Goal: Check status: Check status

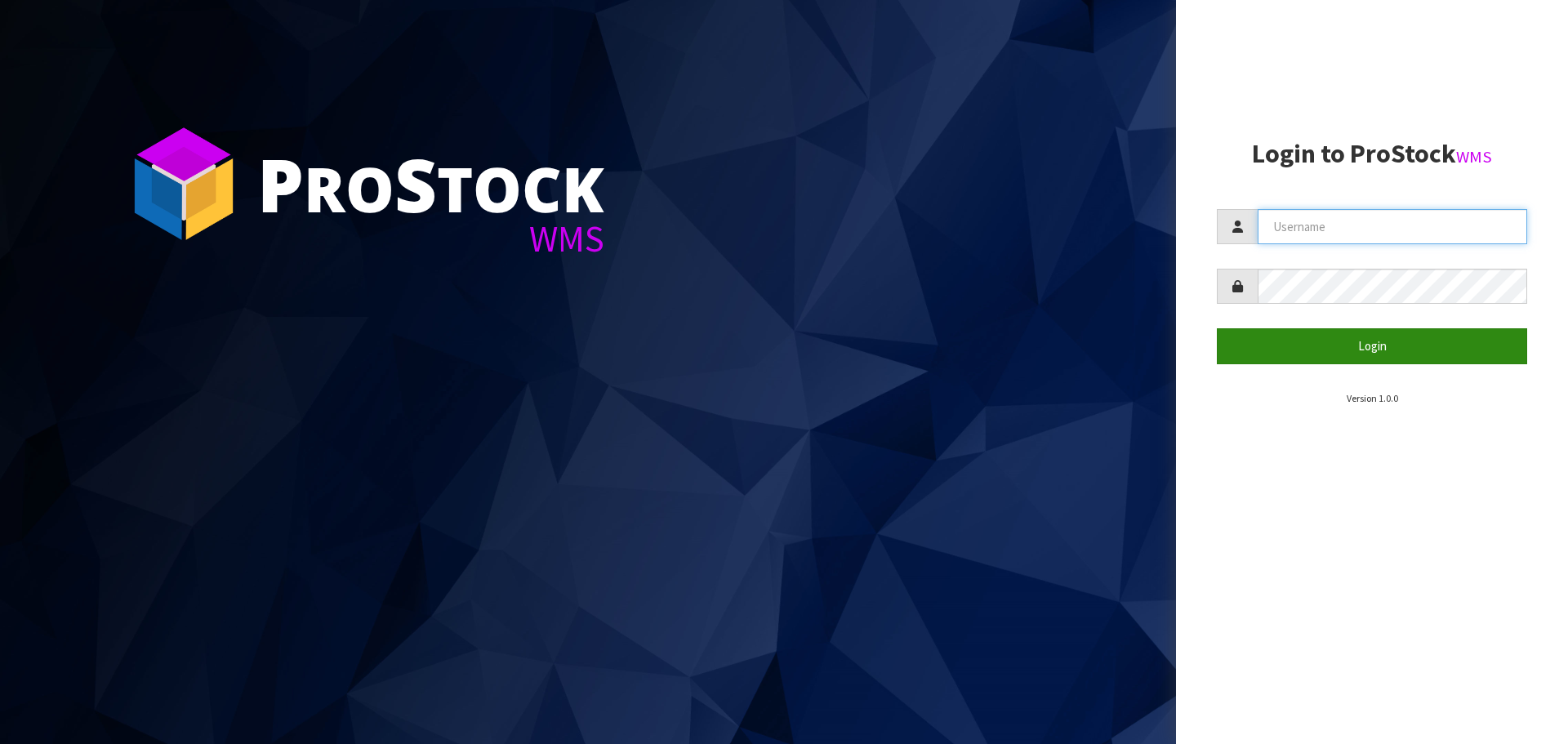
type input "[EMAIL_ADDRESS][DOMAIN_NAME]"
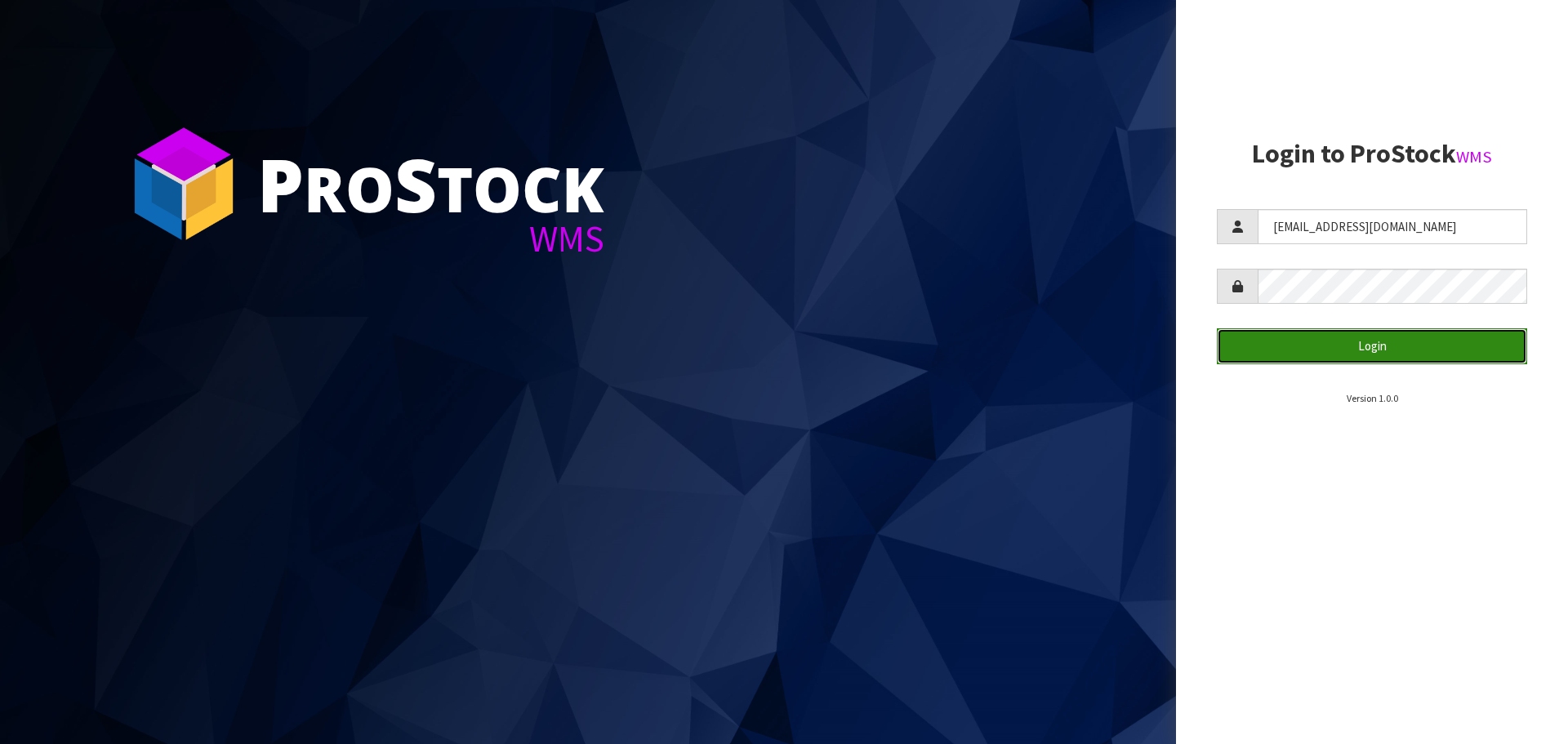
click at [1314, 337] on button "Login" at bounding box center [1372, 345] width 311 height 35
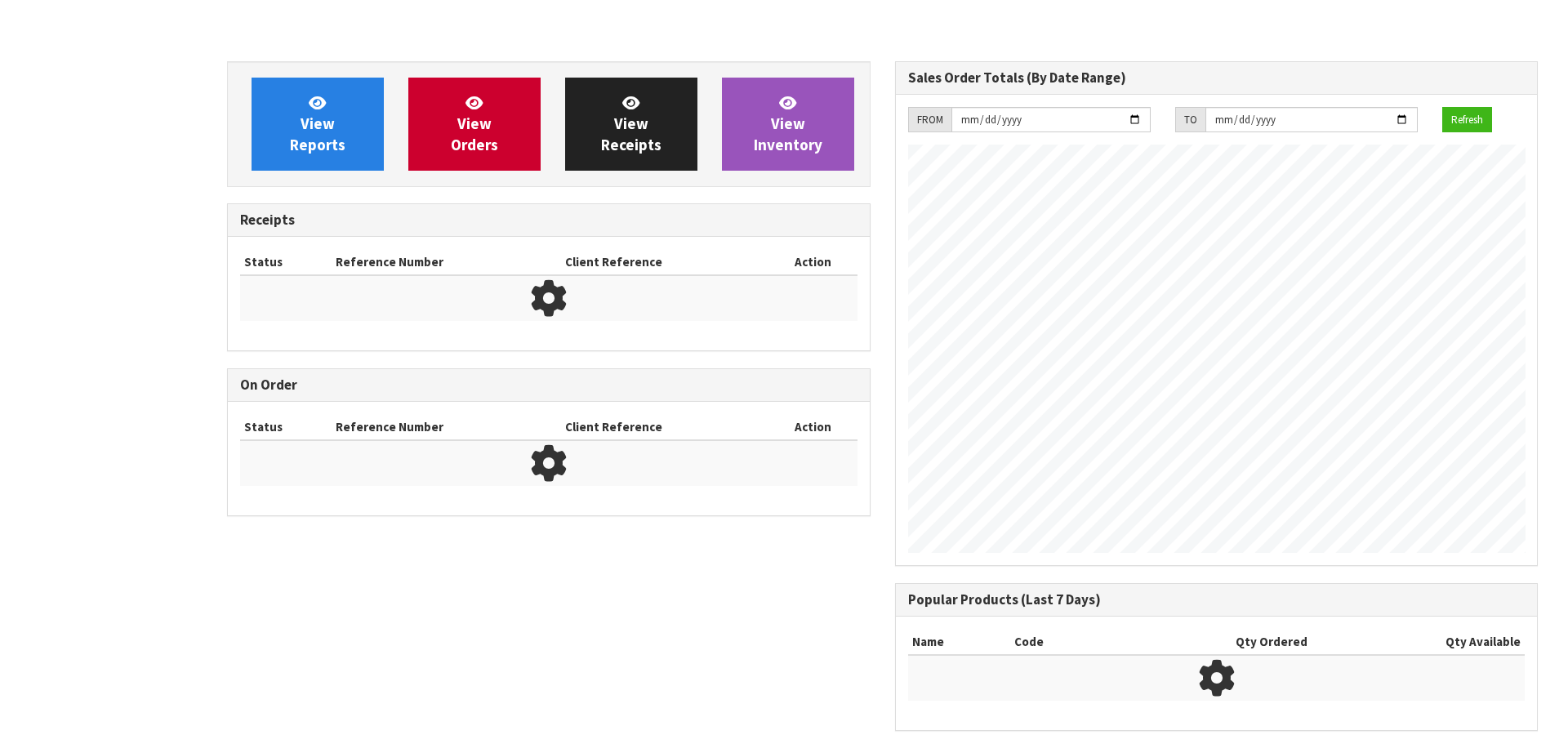
scroll to position [905, 667]
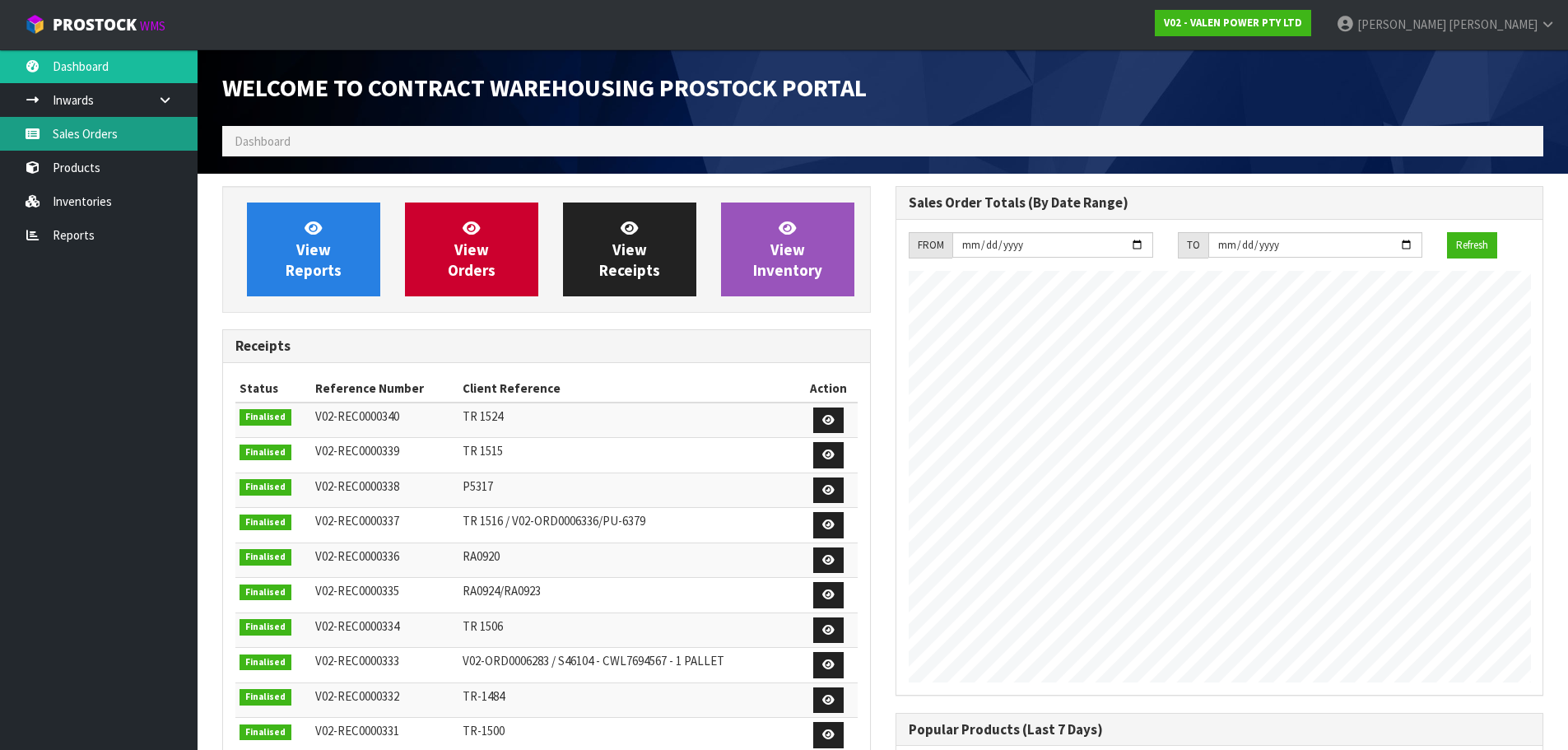
drag, startPoint x: 105, startPoint y: 143, endPoint x: 115, endPoint y: 143, distance: 10.0
click at [105, 143] on link "Sales Orders" at bounding box center [98, 133] width 197 height 34
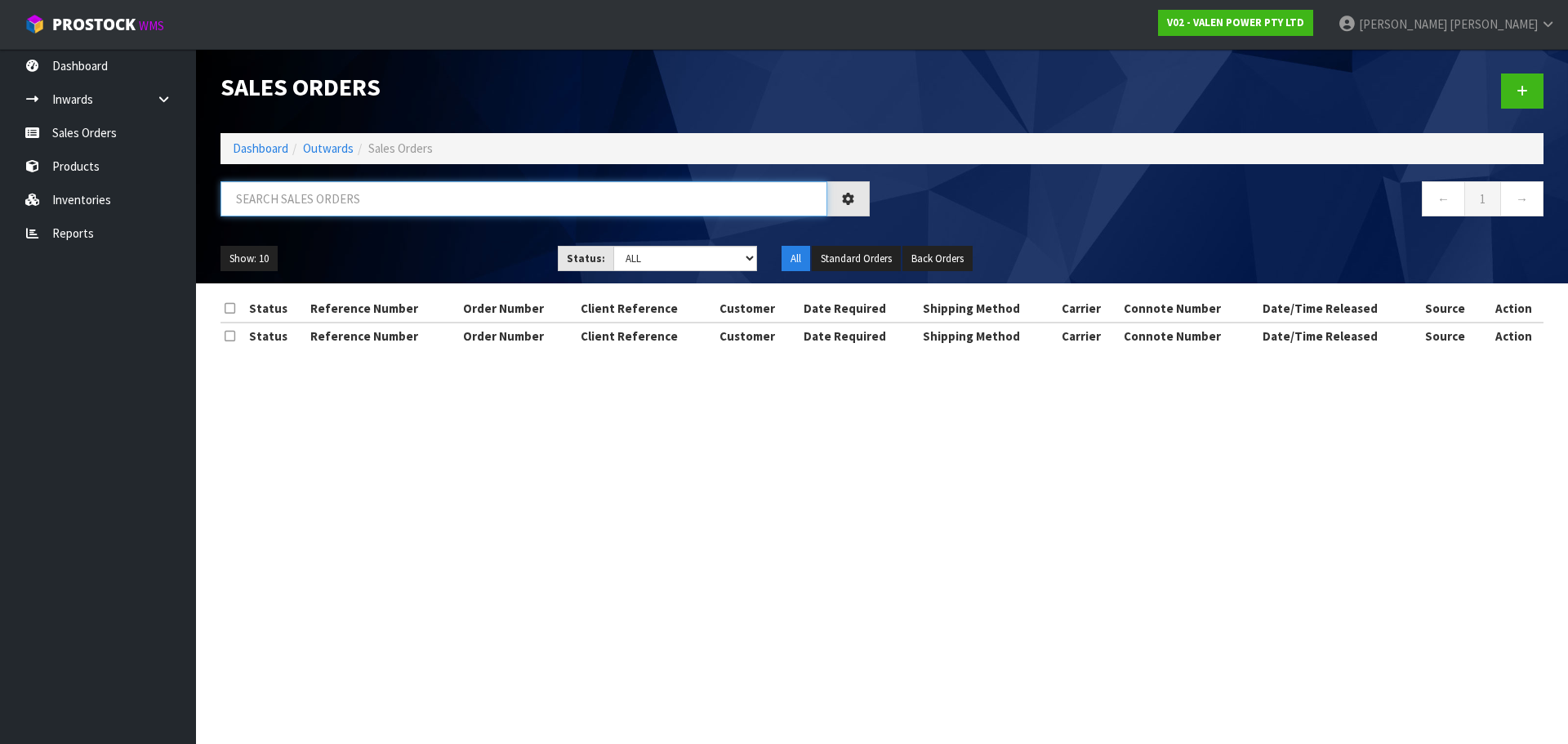
click at [316, 192] on input "text" at bounding box center [523, 199] width 607 height 35
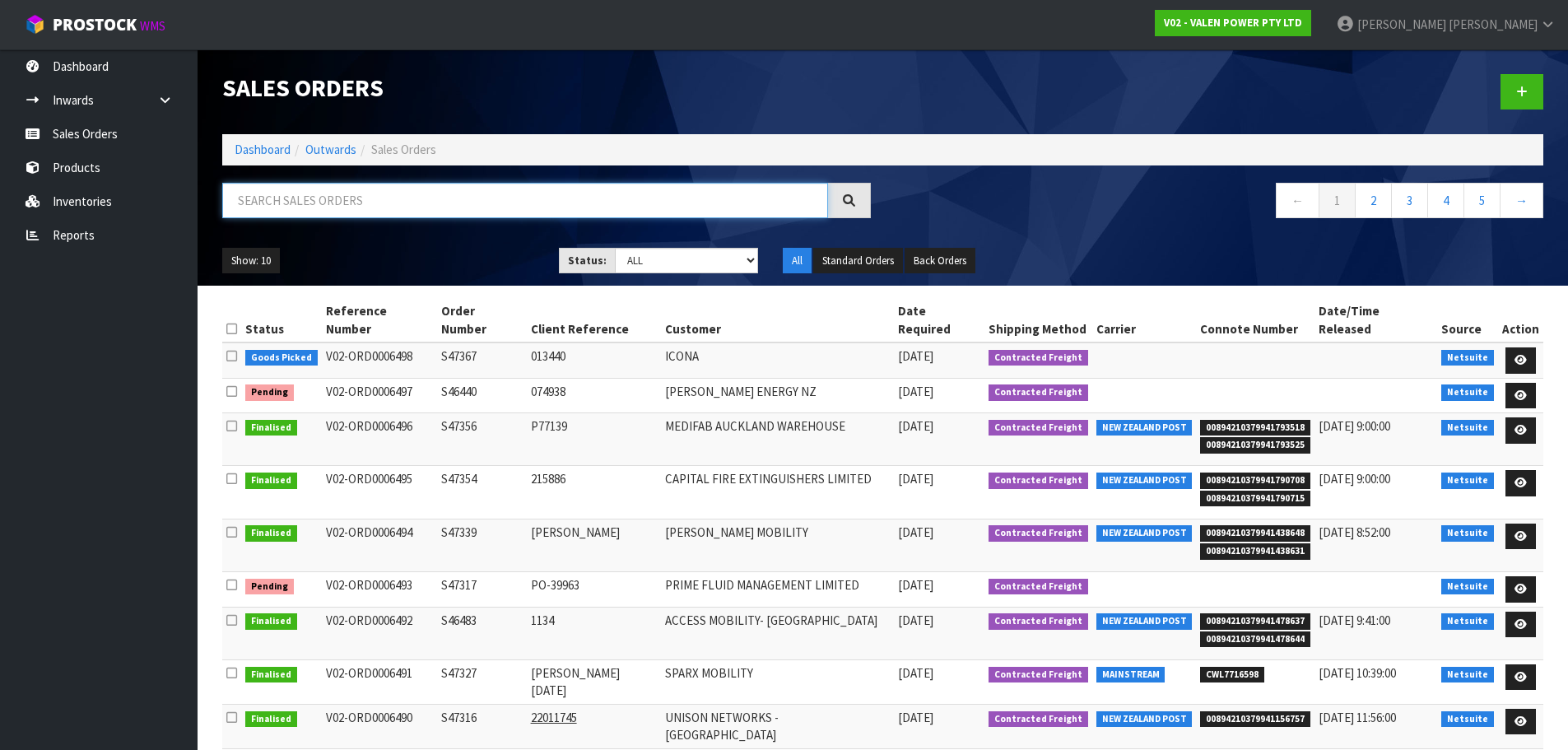
paste input "S47317"
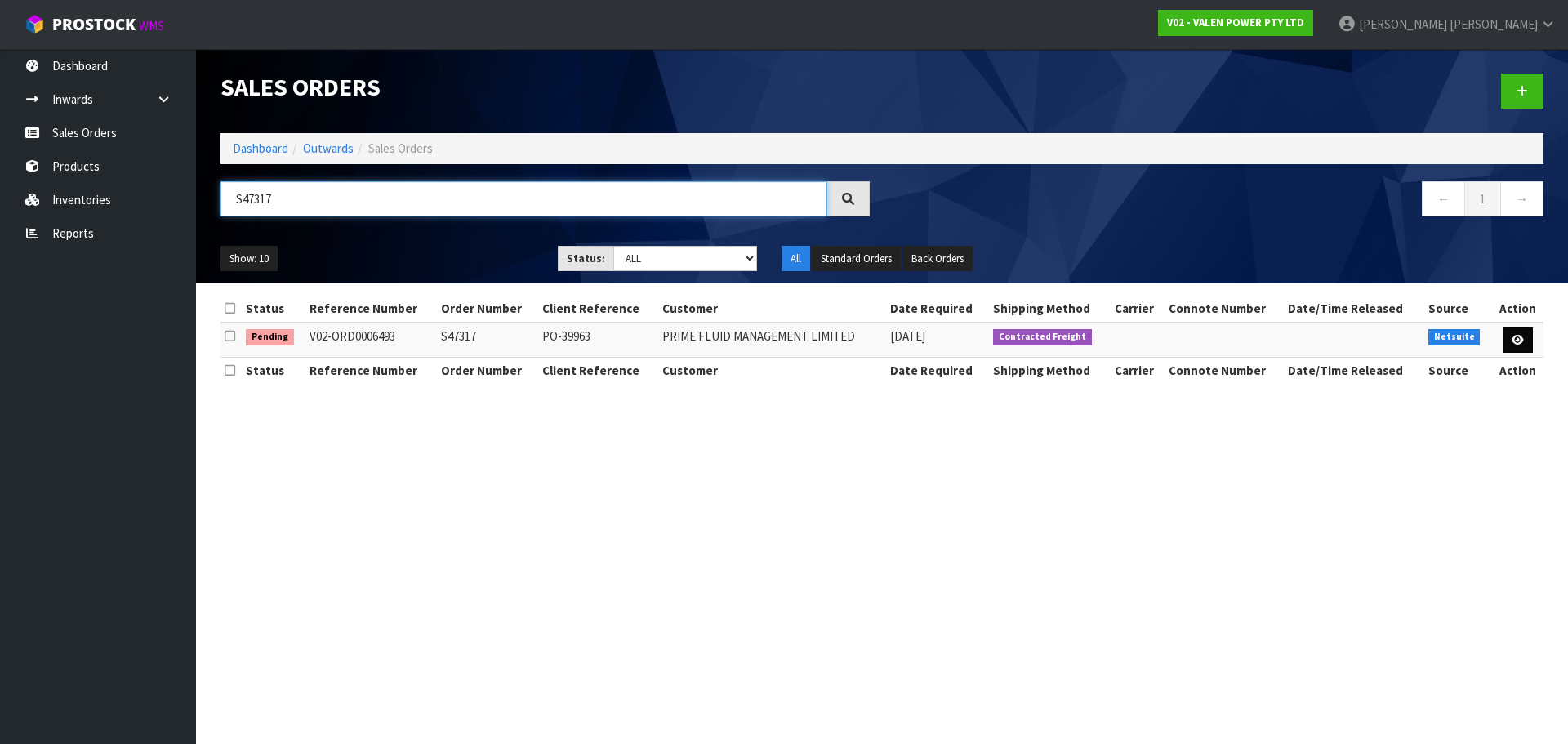
type input "S47317"
click at [1514, 342] on icon at bounding box center [1518, 340] width 12 height 10
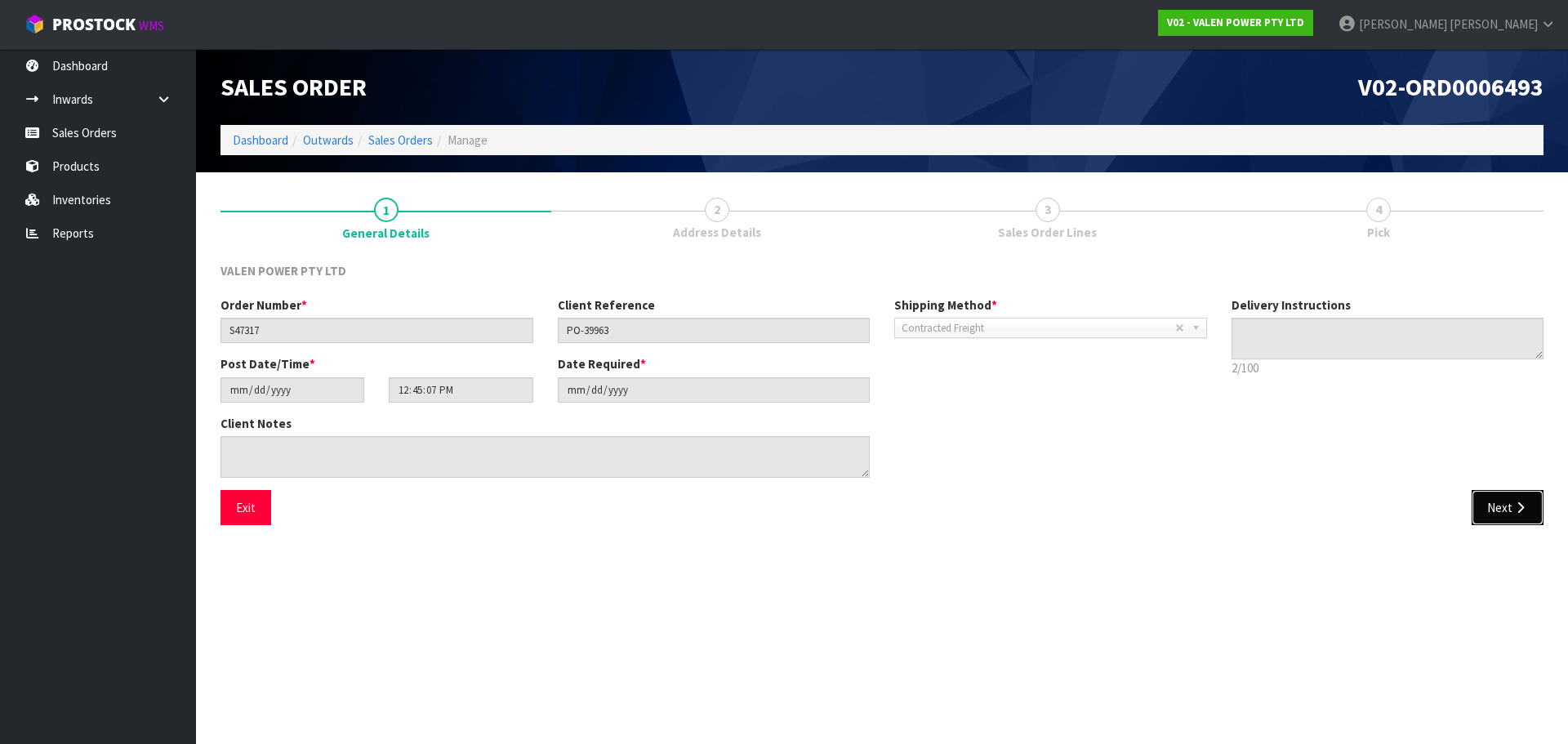
click at [1495, 514] on button "Next" at bounding box center [1507, 508] width 72 height 35
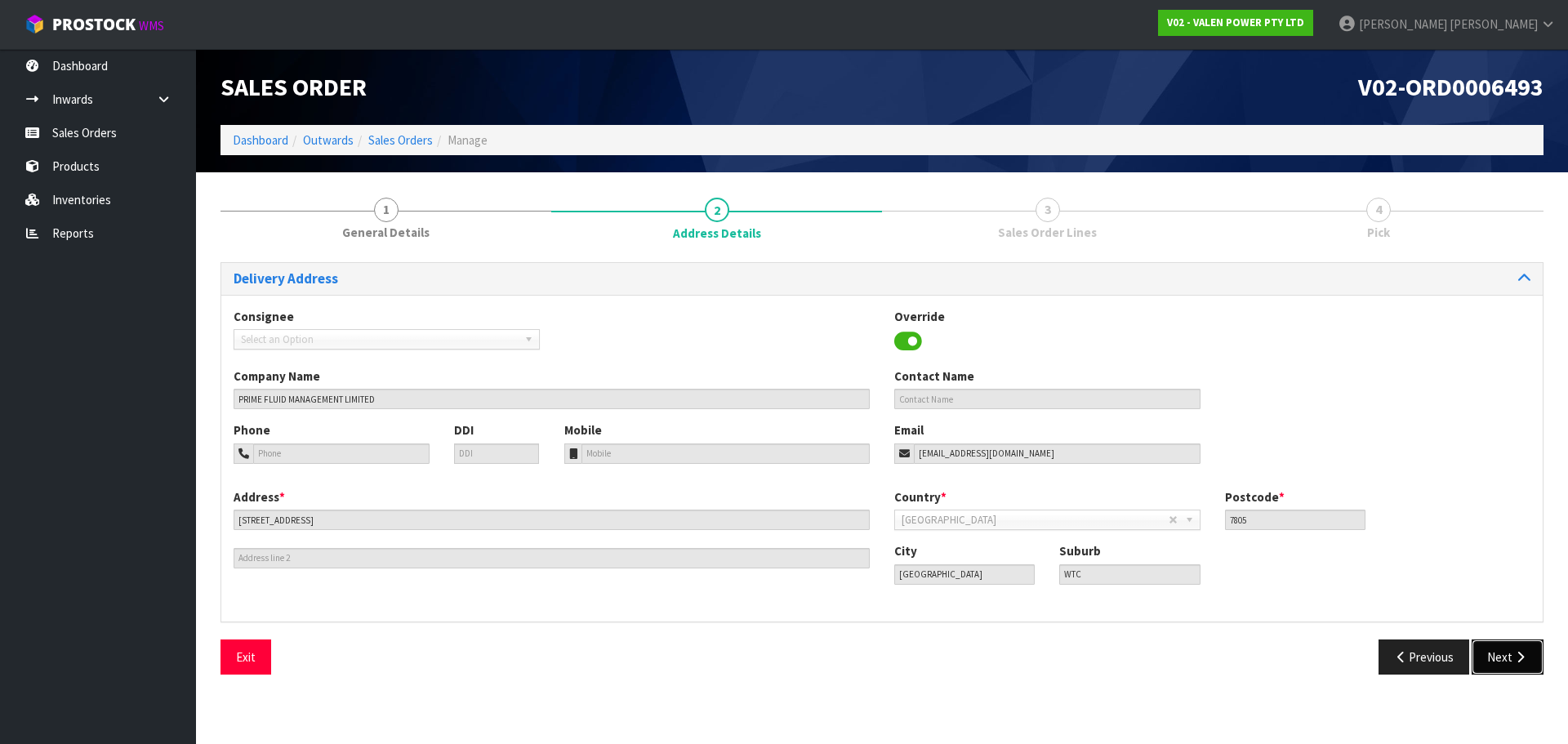
click at [1521, 653] on icon "button" at bounding box center [1520, 657] width 16 height 12
